Goal: Task Accomplishment & Management: Manage account settings

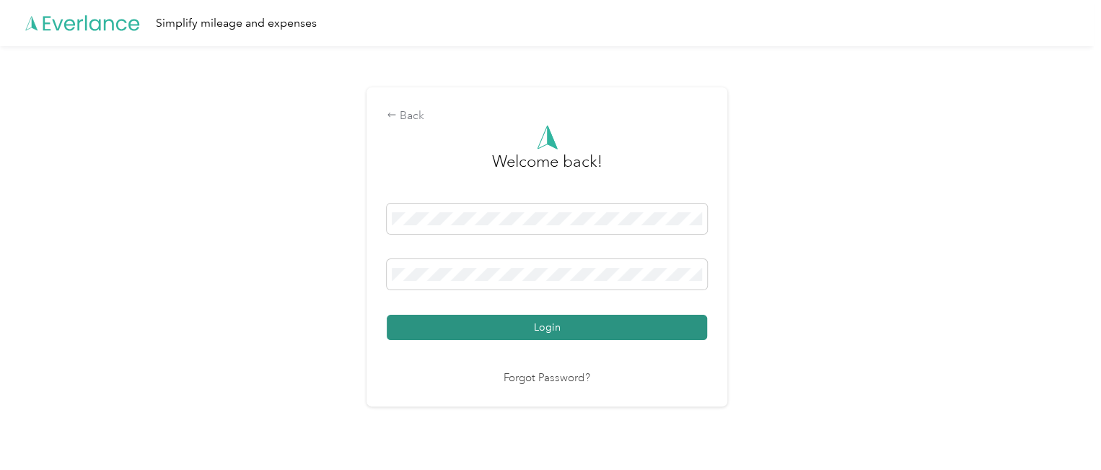
click at [553, 322] on button "Login" at bounding box center [547, 327] width 320 height 25
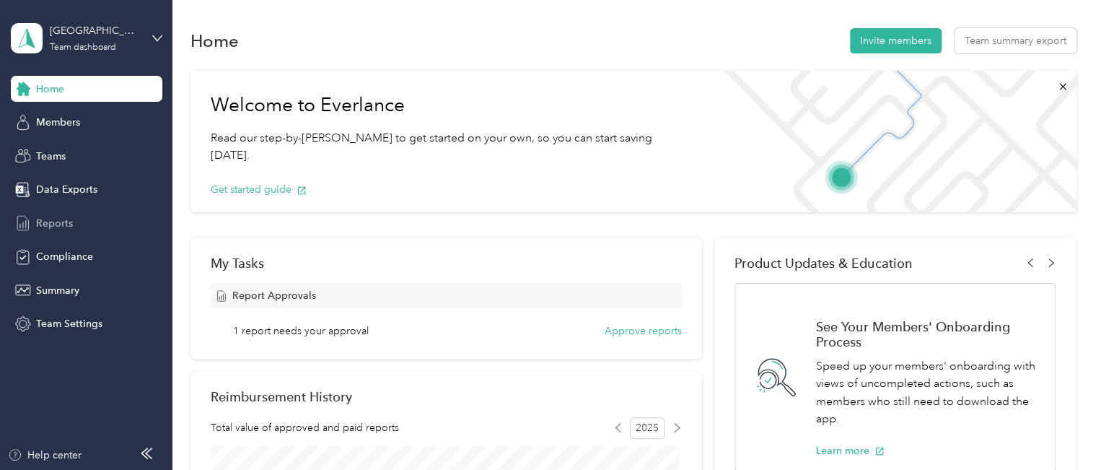
click at [69, 221] on span "Reports" at bounding box center [54, 223] width 37 height 15
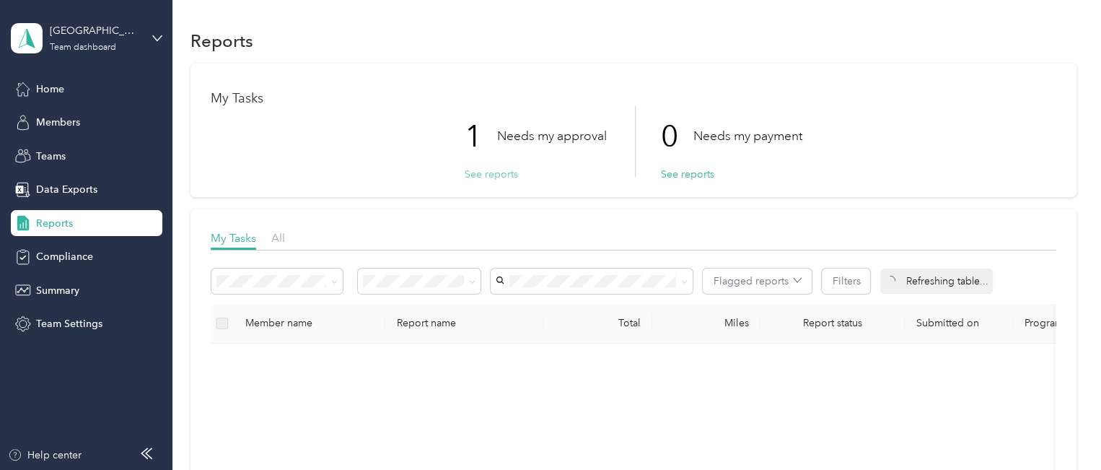
click at [491, 175] on button "See reports" at bounding box center [491, 174] width 53 height 15
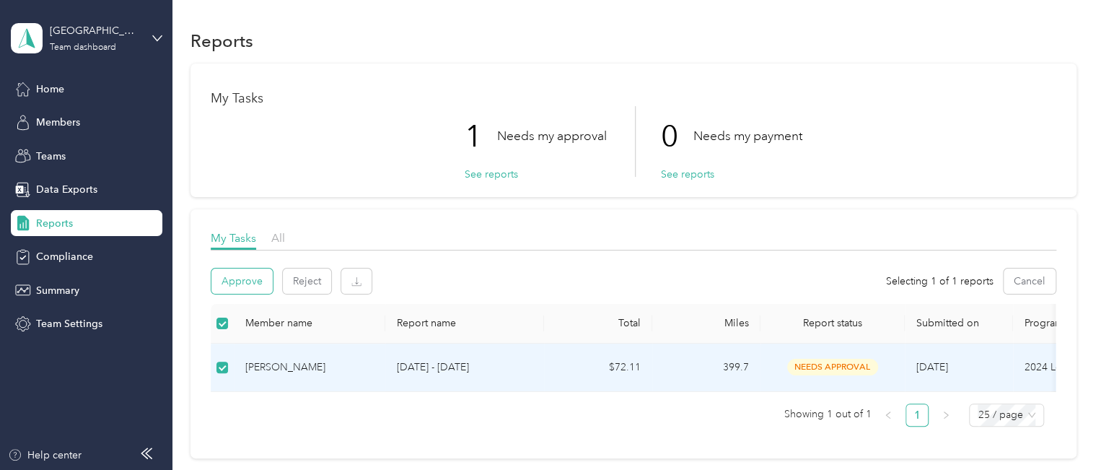
click at [245, 279] on button "Approve" at bounding box center [241, 280] width 61 height 25
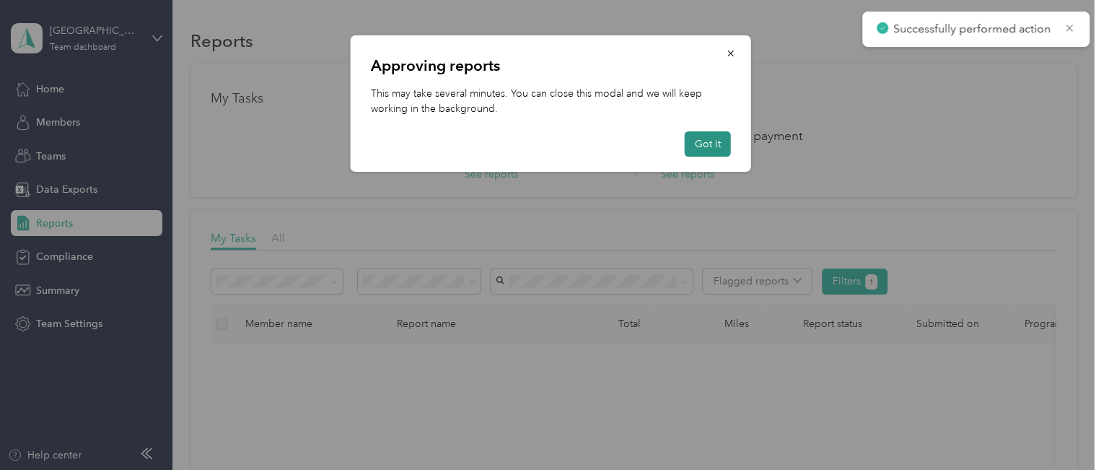
click at [713, 144] on button "Got it" at bounding box center [708, 143] width 46 height 25
